Goal: Information Seeking & Learning: Learn about a topic

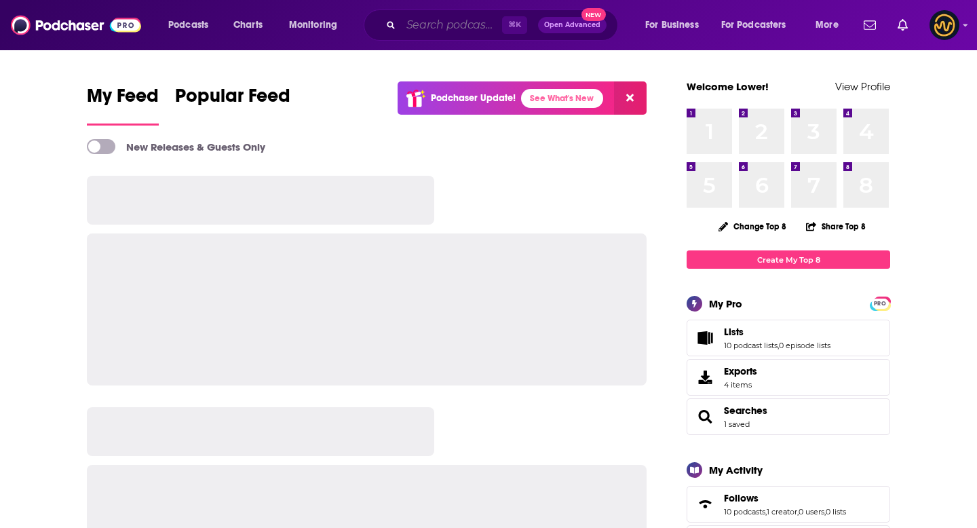
click at [489, 24] on input "Search podcasts, credits, & more..." at bounding box center [451, 25] width 101 height 22
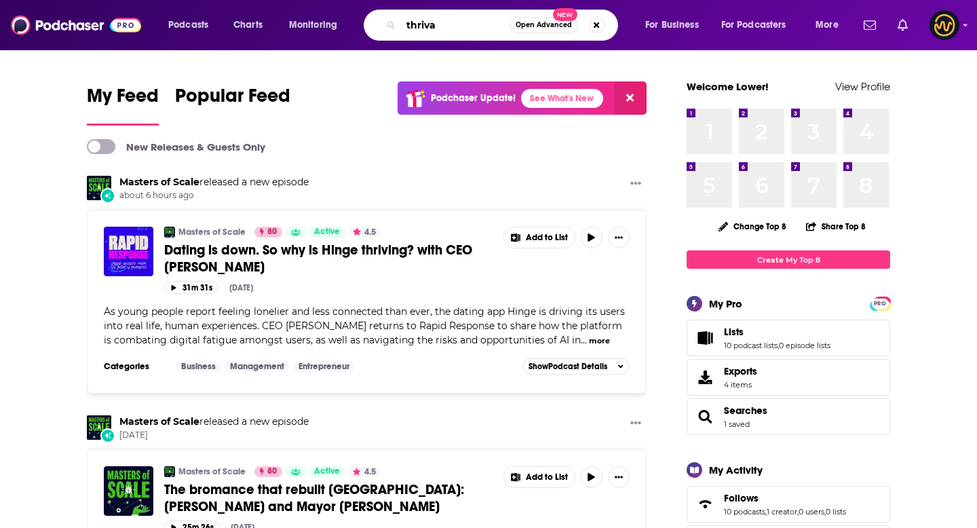
type input "thriva"
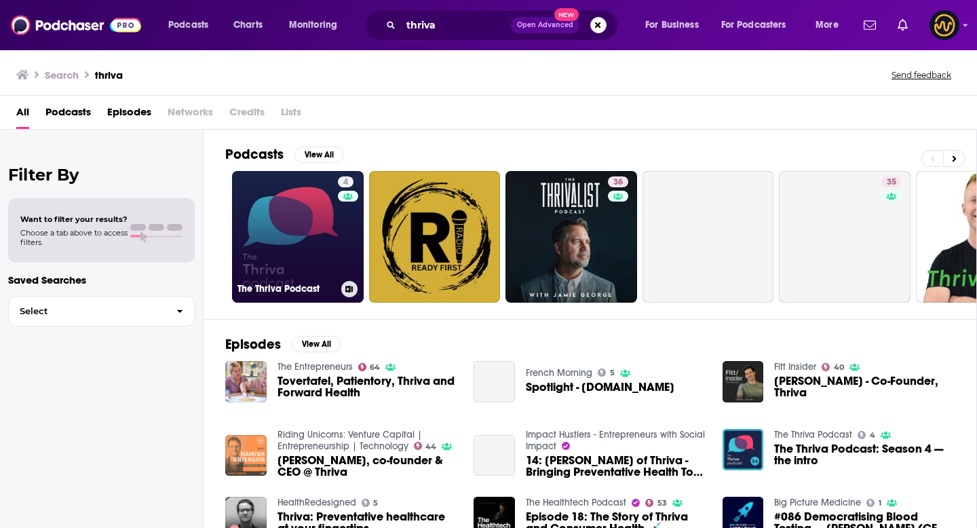
click at [294, 238] on link "4 The Thriva Podcast" at bounding box center [298, 237] width 132 height 132
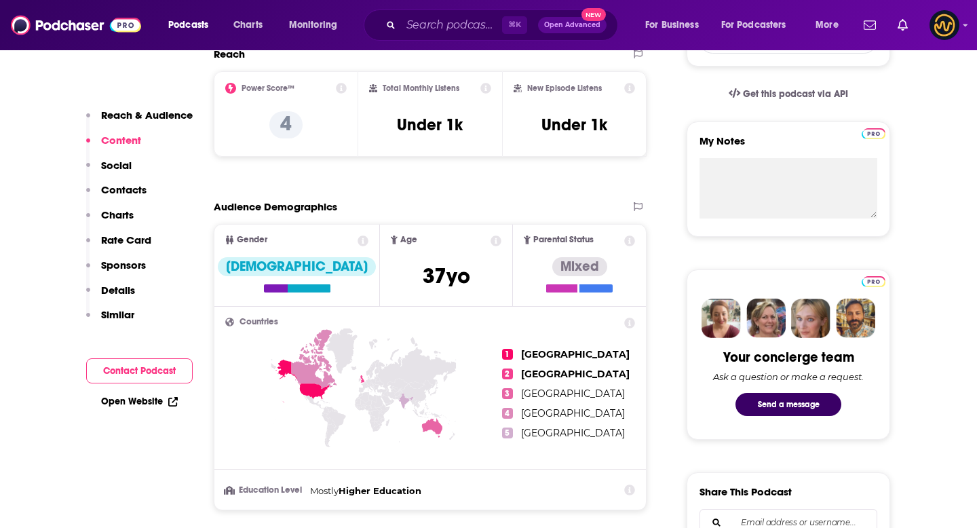
scroll to position [428, 0]
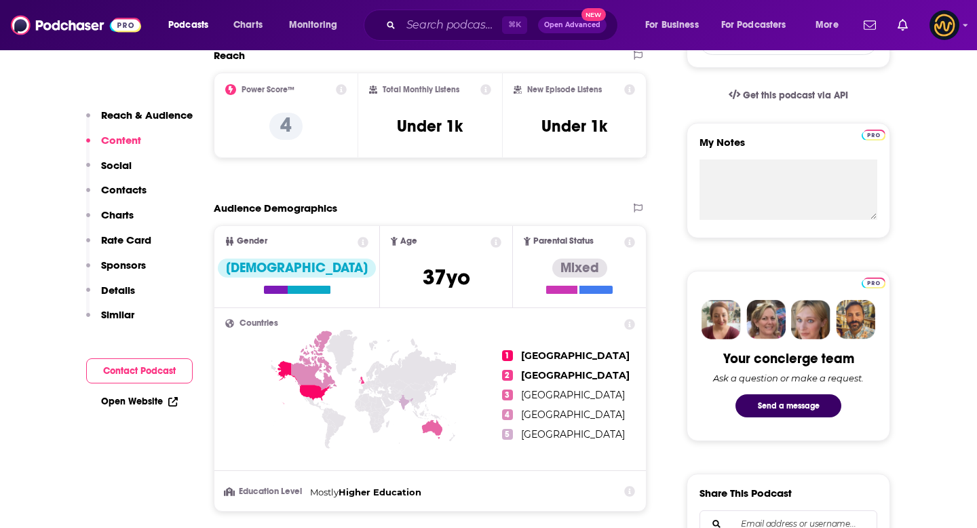
click at [486, 87] on icon at bounding box center [485, 89] width 11 height 11
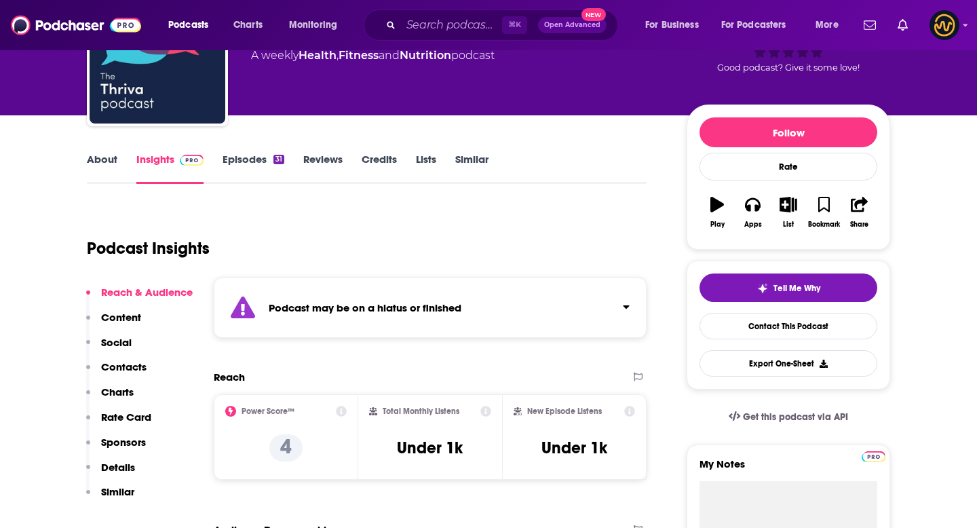
scroll to position [103, 0]
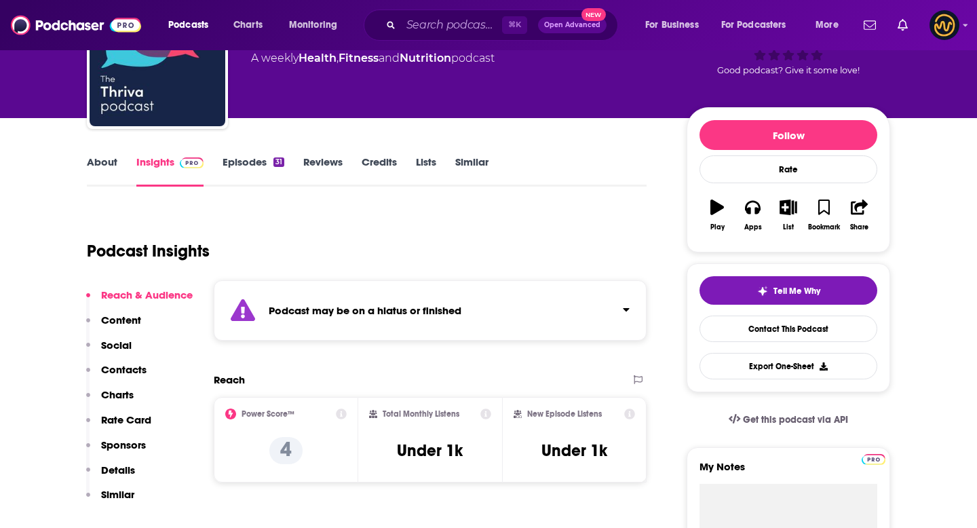
click at [256, 157] on link "Episodes 31" at bounding box center [254, 170] width 62 height 31
